Goal: Task Accomplishment & Management: Manage account settings

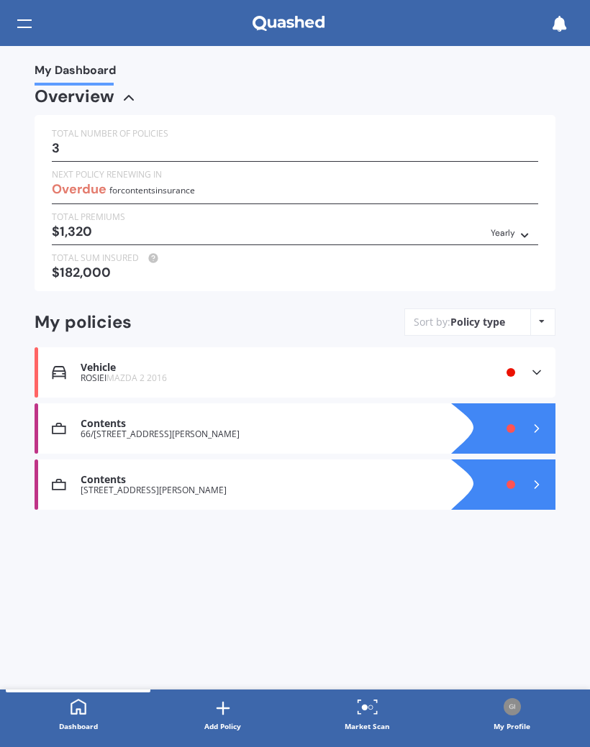
click at [529, 365] on icon at bounding box center [536, 372] width 14 height 14
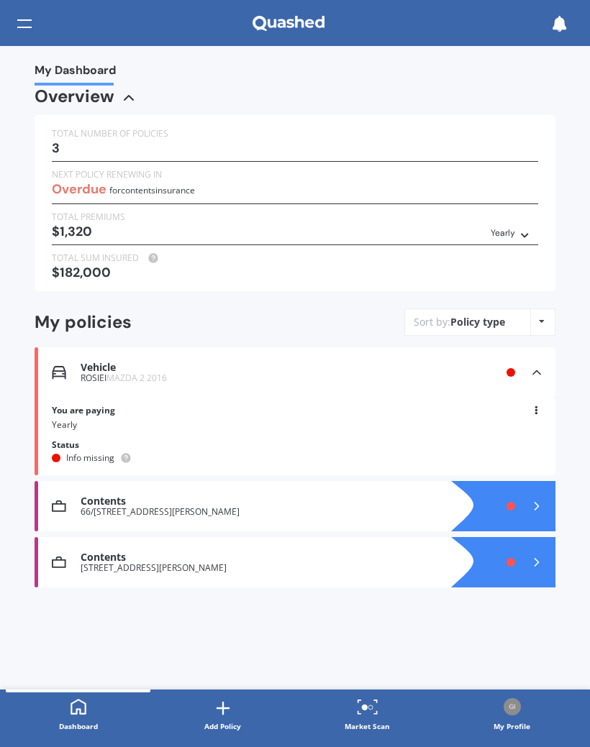
click at [535, 555] on icon at bounding box center [536, 562] width 14 height 14
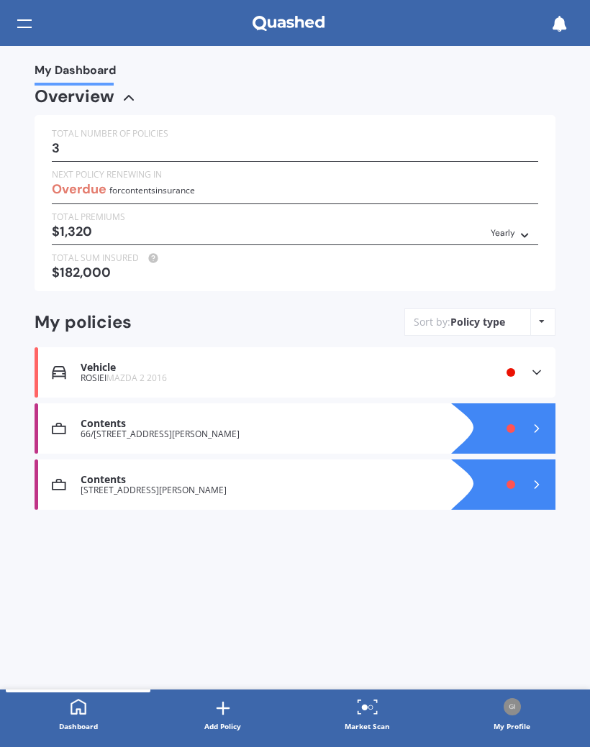
click at [526, 418] on div at bounding box center [517, 428] width 75 height 50
click at [31, 18] on div at bounding box center [24, 23] width 14 height 27
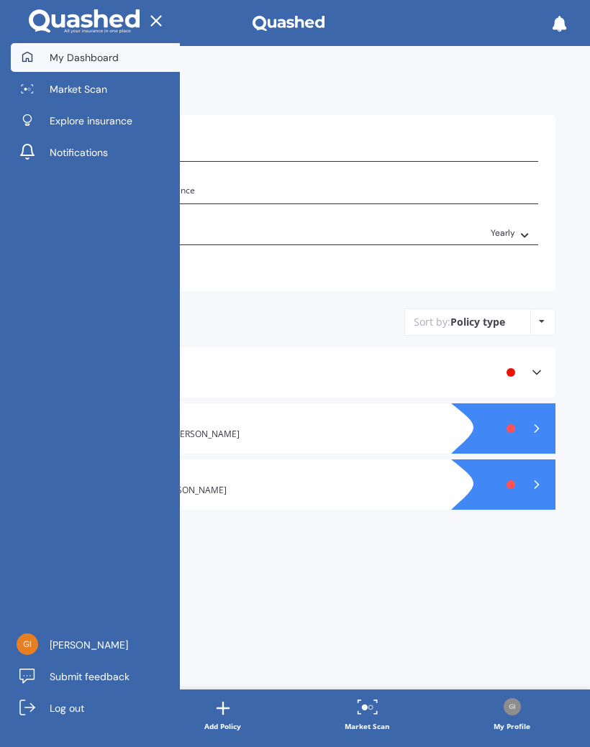
click at [101, 52] on span "My Dashboard" at bounding box center [84, 57] width 69 height 14
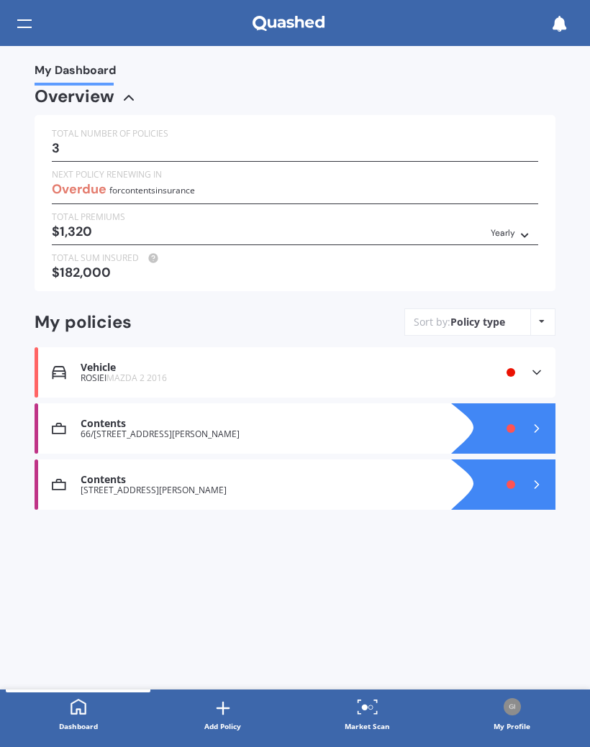
click at [533, 371] on polyline at bounding box center [536, 373] width 7 height 4
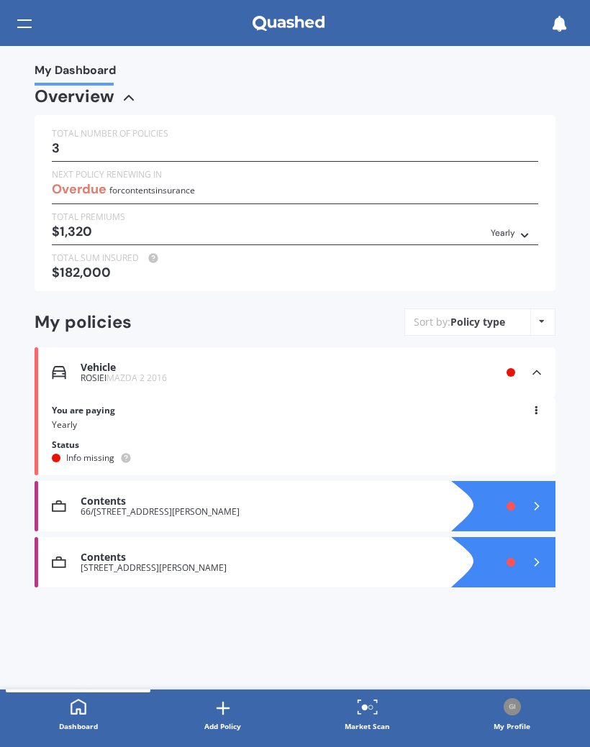
click at [530, 313] on div "Policy type Alphabetical Date added Renewing next" at bounding box center [541, 322] width 22 height 26
click at [500, 372] on span "Alphabetical" at bounding box center [518, 379] width 60 height 14
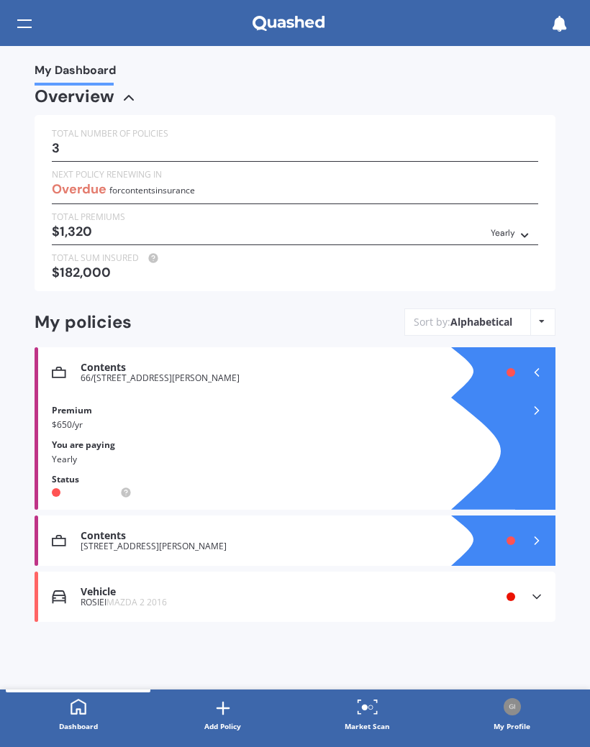
click at [529, 533] on icon at bounding box center [536, 540] width 14 height 14
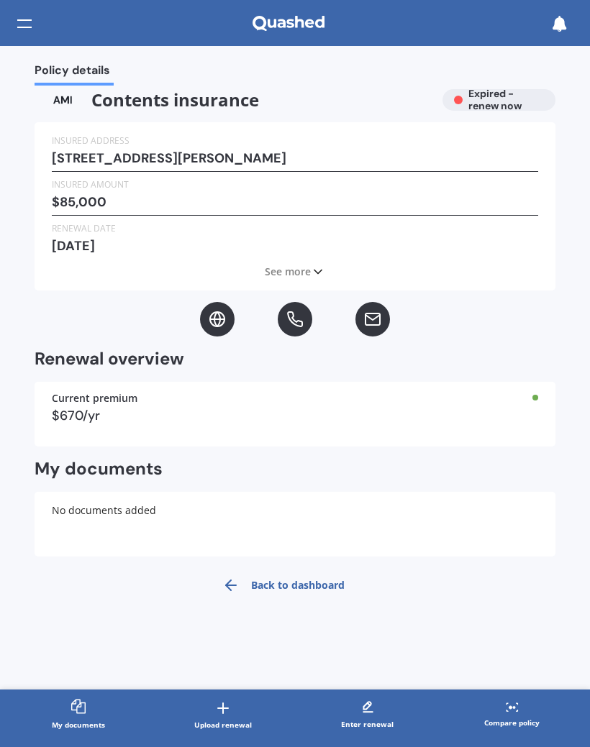
click at [309, 267] on span "See more" at bounding box center [288, 272] width 46 height 14
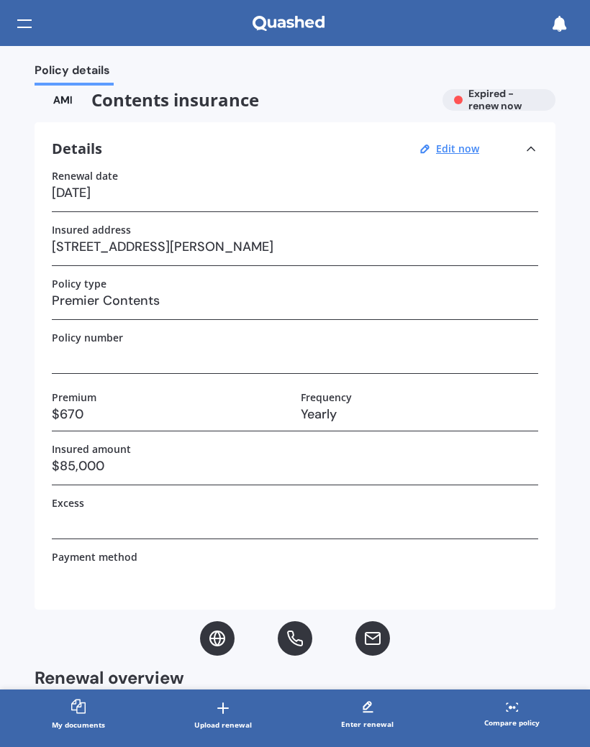
click at [456, 151] on u "Edit now" at bounding box center [457, 149] width 43 height 14
select select "17"
select select "03"
select select "2025"
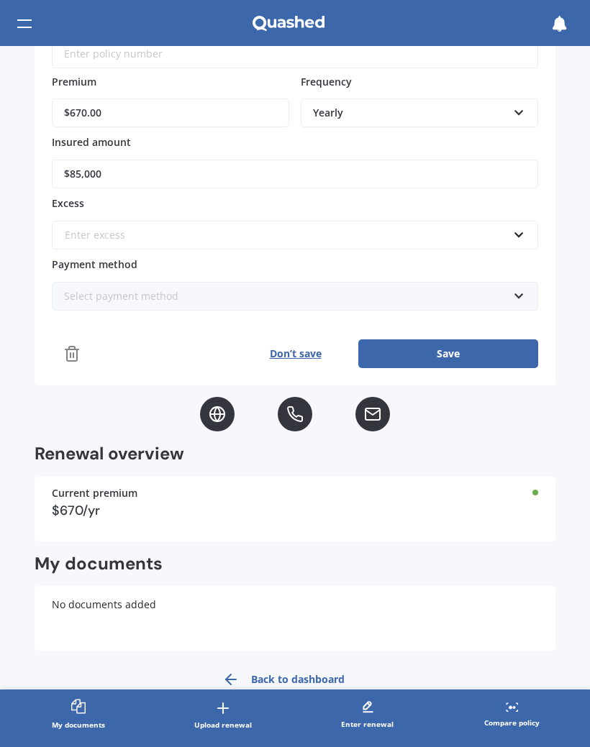
scroll to position [398, 0]
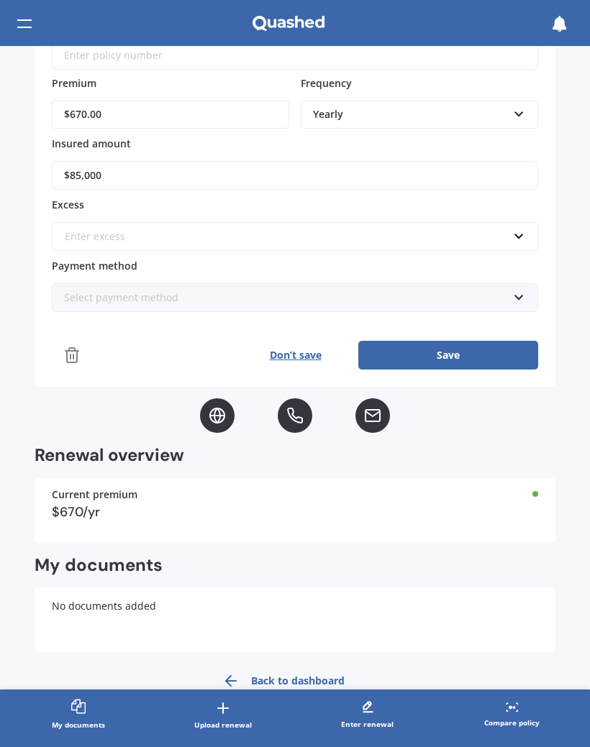
click at [77, 349] on icon at bounding box center [72, 355] width 10 height 14
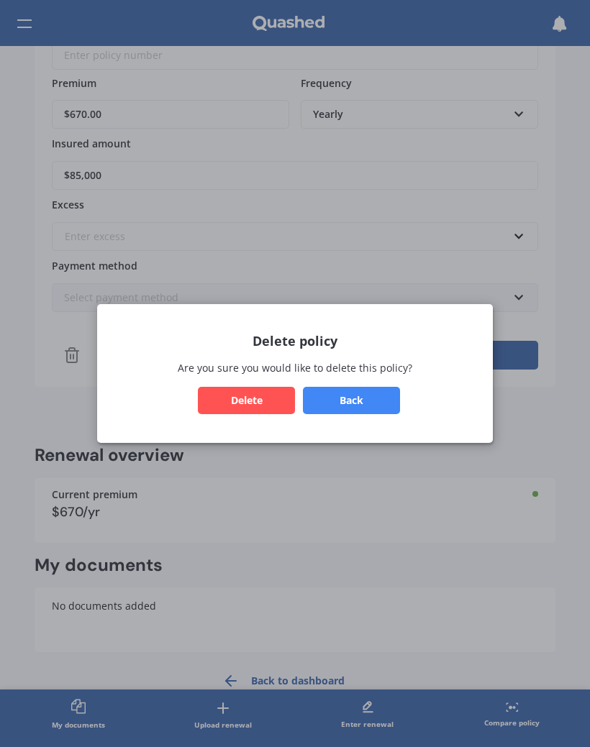
click at [253, 402] on button "Delete" at bounding box center [246, 400] width 97 height 27
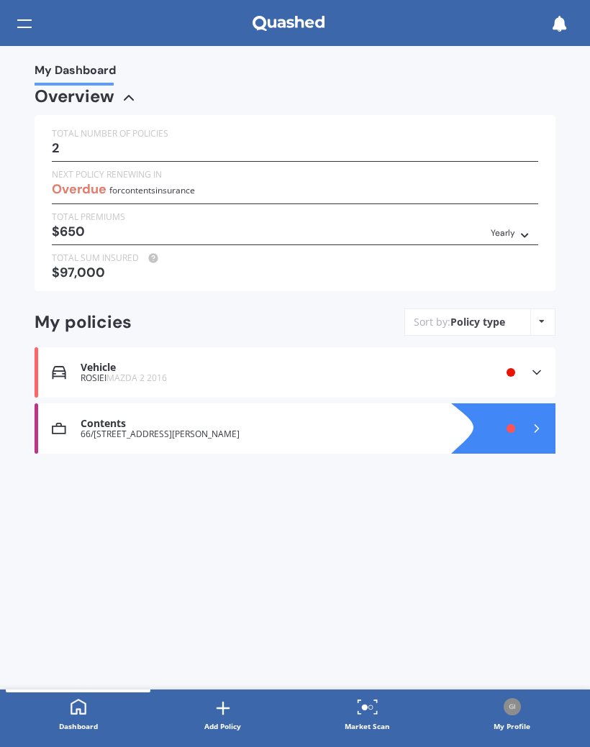
click at [533, 421] on icon at bounding box center [536, 428] width 14 height 14
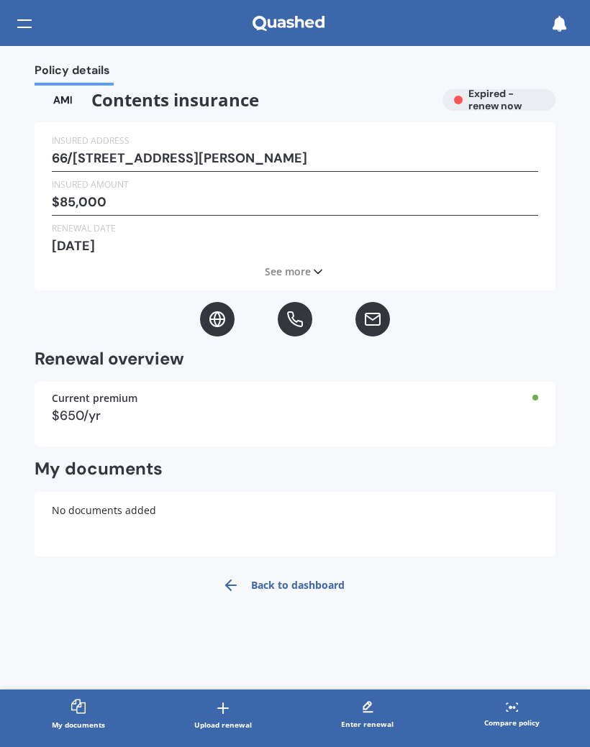
click at [314, 270] on polyline at bounding box center [317, 272] width 7 height 4
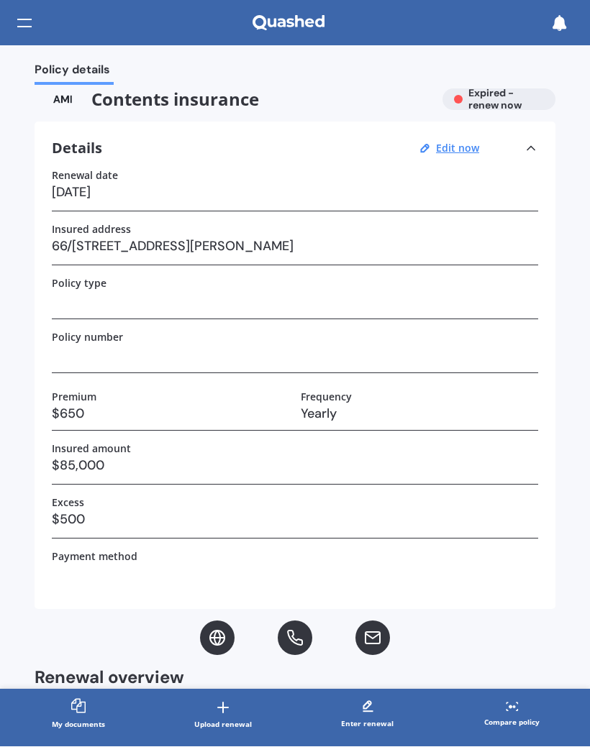
click at [450, 144] on u "Edit now" at bounding box center [457, 149] width 43 height 14
select select "17"
select select "03"
select select "2025"
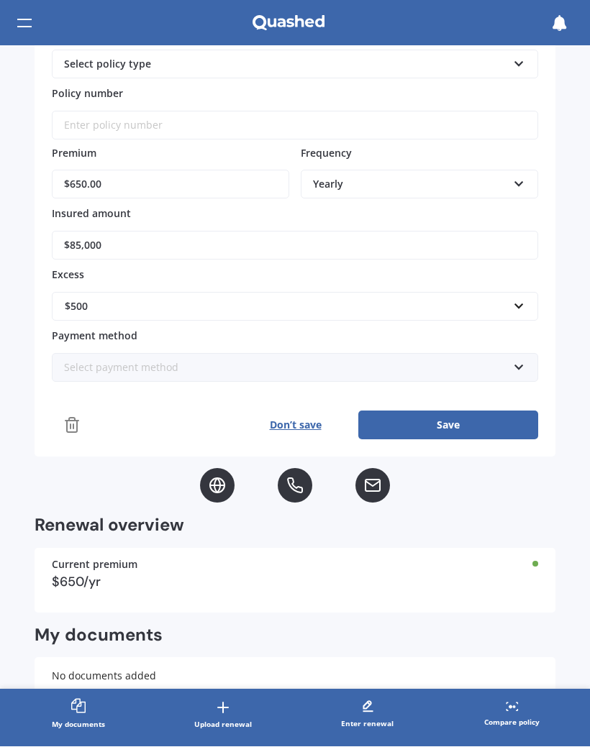
scroll to position [327, 0]
click at [72, 421] on icon at bounding box center [71, 425] width 17 height 17
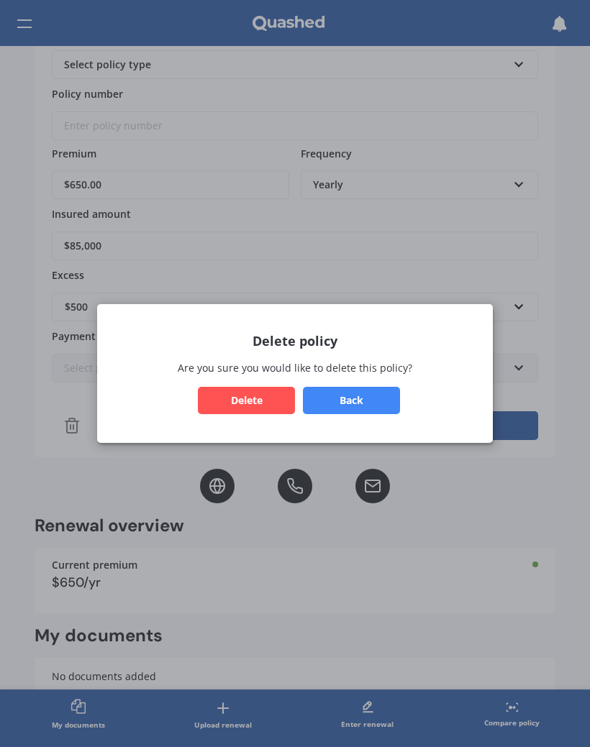
click at [235, 399] on button "Delete" at bounding box center [246, 400] width 97 height 27
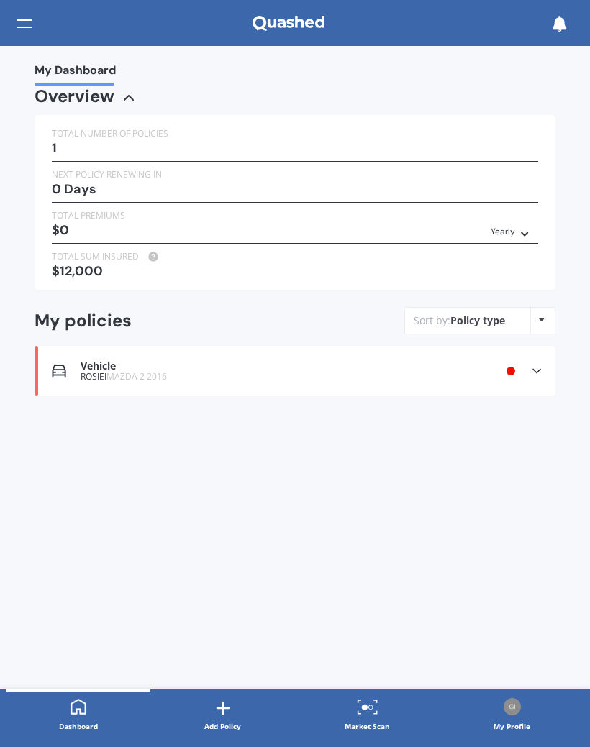
click at [536, 364] on icon at bounding box center [536, 371] width 14 height 14
click at [173, 362] on div "Vehicle" at bounding box center [264, 366] width 367 height 12
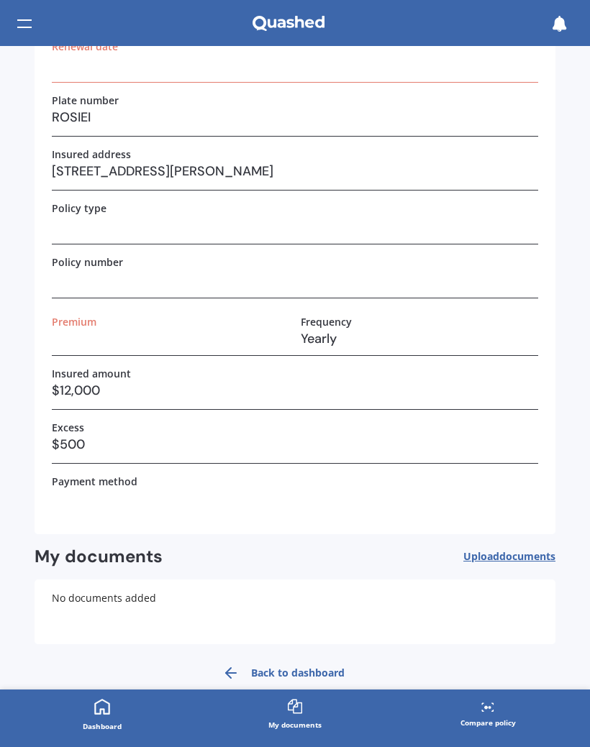
scroll to position [129, 0]
